Goal: Transaction & Acquisition: Purchase product/service

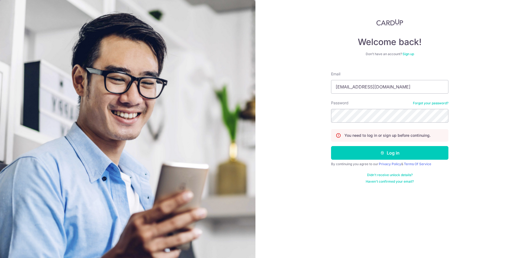
click at [331, 146] on button "Log in" at bounding box center [389, 153] width 117 height 14
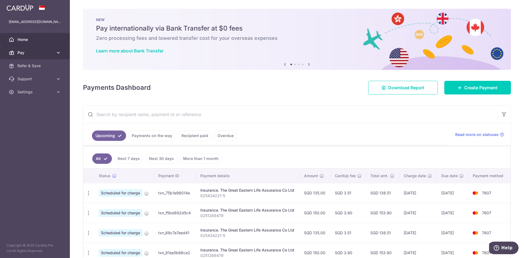
click at [36, 56] on link "Pay" at bounding box center [35, 52] width 70 height 13
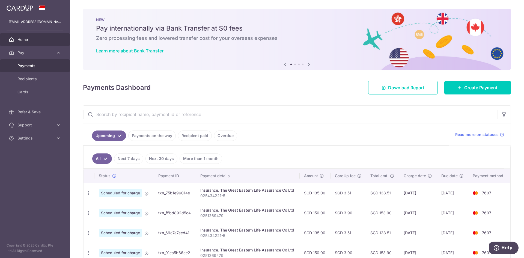
click at [33, 66] on span "Payments" at bounding box center [35, 65] width 36 height 5
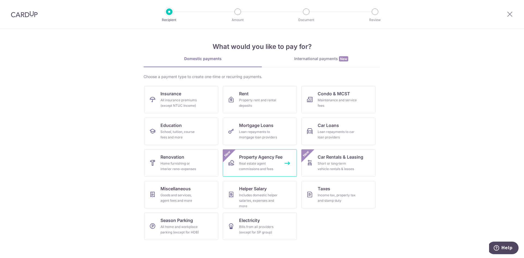
click at [241, 158] on span "Property Agency Fee" at bounding box center [260, 157] width 43 height 7
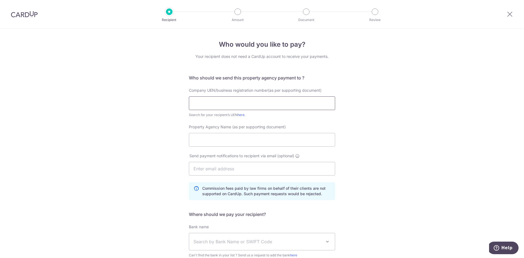
click at [205, 104] on input "text" at bounding box center [262, 103] width 146 height 14
type input "P"
click at [243, 116] on link "here" at bounding box center [241, 115] width 7 height 4
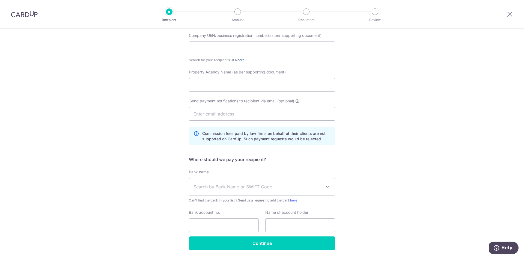
scroll to position [45, 0]
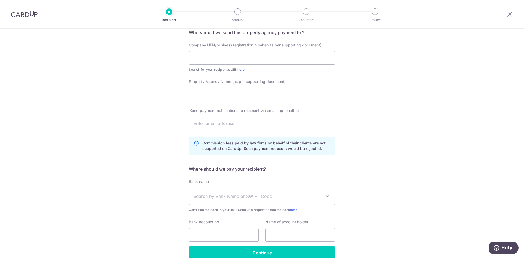
click at [244, 92] on input "Property Agency Name (as per supporting document)" at bounding box center [262, 95] width 146 height 14
type input "PropNex Realty Pte Ltd"
click at [250, 125] on input "text" at bounding box center [262, 124] width 146 height 14
click at [396, 143] on div "Who would you like to pay? Your recipient does not need a CardUp account to rec…" at bounding box center [262, 134] width 524 height 302
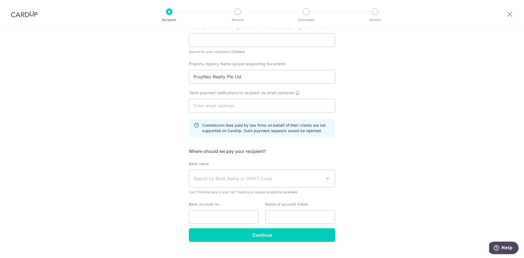
scroll to position [73, 0]
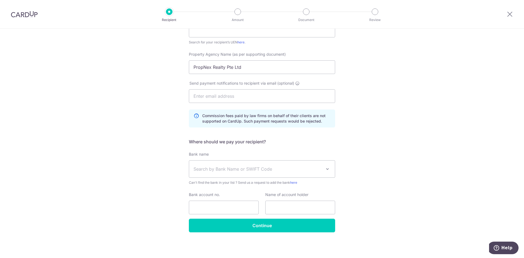
click at [293, 172] on span "Search by Bank Name or SWIFT Code" at bounding box center [262, 169] width 146 height 17
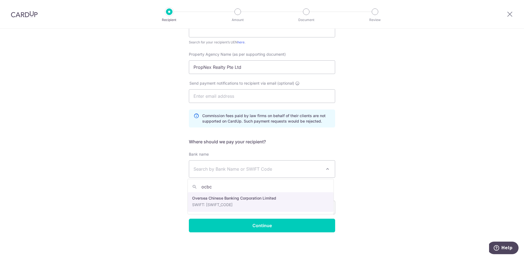
type input "ocbc"
select select "12"
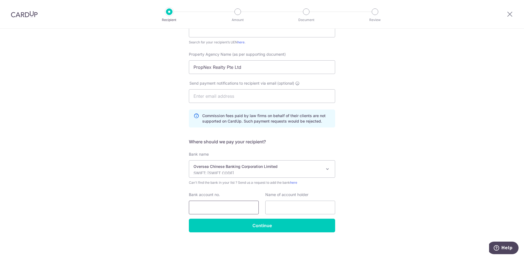
click at [236, 208] on input "Bank account no." at bounding box center [224, 208] width 70 height 14
type input "501-807-101-001"
click at [290, 212] on input "text" at bounding box center [301, 208] width 70 height 14
drag, startPoint x: 247, startPoint y: 67, endPoint x: 188, endPoint y: 67, distance: 59.0
click at [189, 67] on input "PropNex Realty Pte Ltd" at bounding box center [262, 67] width 146 height 14
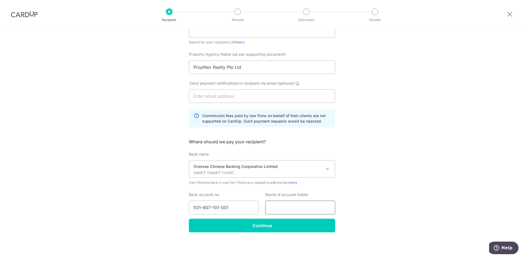
drag, startPoint x: 282, startPoint y: 206, endPoint x: 295, endPoint y: 202, distance: 13.6
click at [282, 206] on input "text" at bounding box center [301, 208] width 70 height 14
paste input "PropNex Realty Pte Ltd"
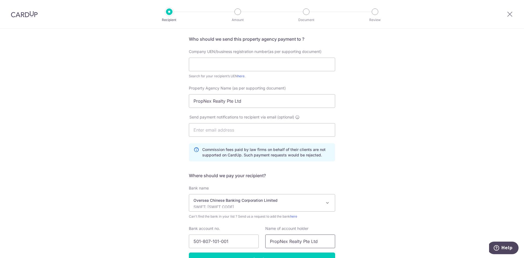
scroll to position [0, 0]
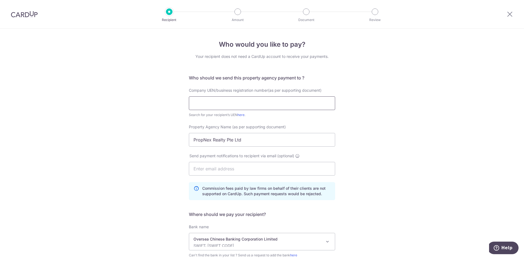
type input "PropNex Realty Pte Ltd"
click at [264, 102] on input "text" at bounding box center [262, 103] width 146 height 14
type input "199903004H"
click at [451, 130] on div "Who would you like to pay? Your recipient does not need a CardUp account to rec…" at bounding box center [262, 180] width 524 height 302
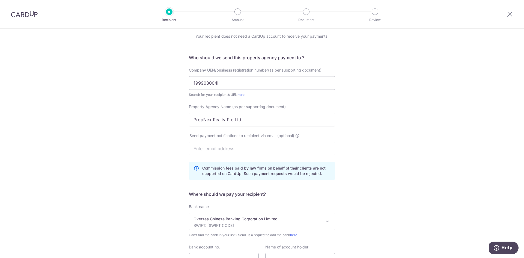
scroll to position [73, 0]
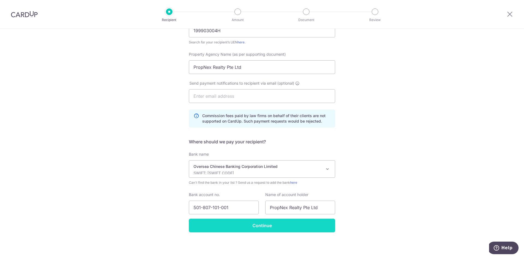
click at [266, 226] on input "Continue" at bounding box center [262, 226] width 146 height 14
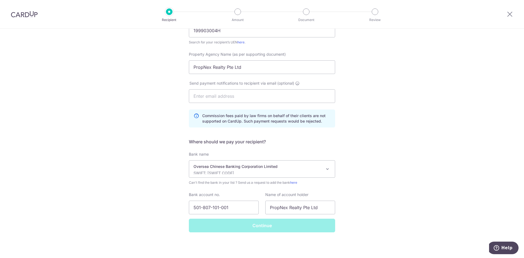
click at [381, 99] on div "Who would you like to pay? Your recipient does not need a CardUp account to rec…" at bounding box center [262, 107] width 524 height 302
click at [389, 144] on div "Who would you like to pay? Your recipient does not need a CardUp account to rec…" at bounding box center [262, 107] width 524 height 302
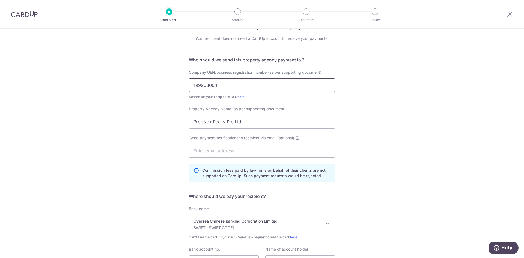
click at [251, 84] on input "199903004H" at bounding box center [262, 85] width 146 height 14
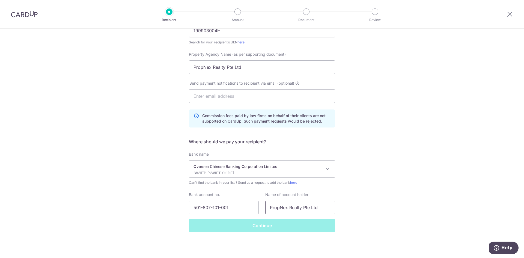
click at [296, 208] on input "PropNex Realty Pte Ltd" at bounding box center [301, 208] width 70 height 14
click at [227, 208] on input "501-807-101-001" at bounding box center [224, 208] width 70 height 14
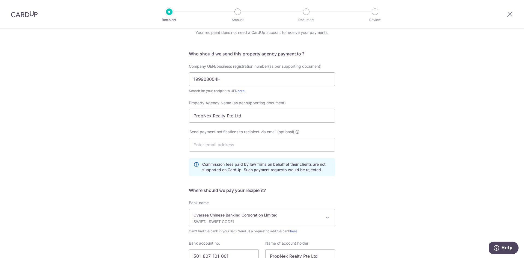
scroll to position [0, 0]
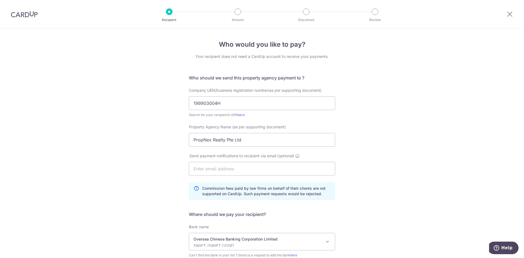
click at [450, 78] on div "Who would you like to pay? Your recipient does not need a CardUp account to rec…" at bounding box center [262, 180] width 524 height 302
